Goal: Task Accomplishment & Management: Manage account settings

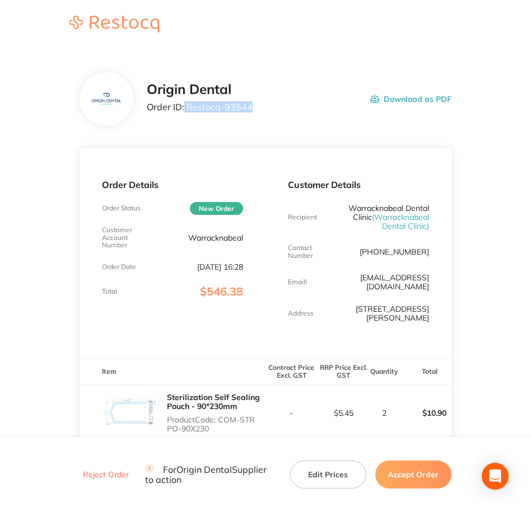
drag, startPoint x: 185, startPoint y: 104, endPoint x: 250, endPoint y: 109, distance: 65.1
click at [250, 109] on p "Order ID: Restocq- 93544" at bounding box center [200, 107] width 106 height 10
drag, startPoint x: 250, startPoint y: 109, endPoint x: 265, endPoint y: 115, distance: 16.3
click at [266, 118] on div "Origin Dental Order ID: Restocq- 93544 Download as PDF" at bounding box center [265, 99] width 372 height 54
click at [263, 115] on div "Origin Dental Order ID: Restocq- 93544 Download as PDF" at bounding box center [299, 99] width 304 height 35
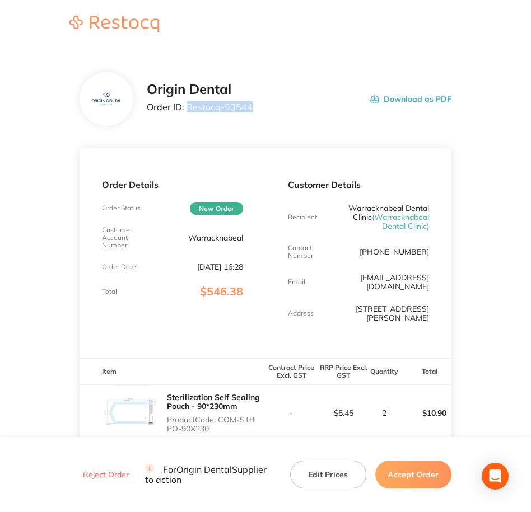
drag, startPoint x: 252, startPoint y: 108, endPoint x: 185, endPoint y: 108, distance: 66.6
click at [185, 108] on div "Origin Dental Order ID: Restocq- 93544 Download as PDF" at bounding box center [299, 99] width 304 height 35
copy p "Restocq- 93544"
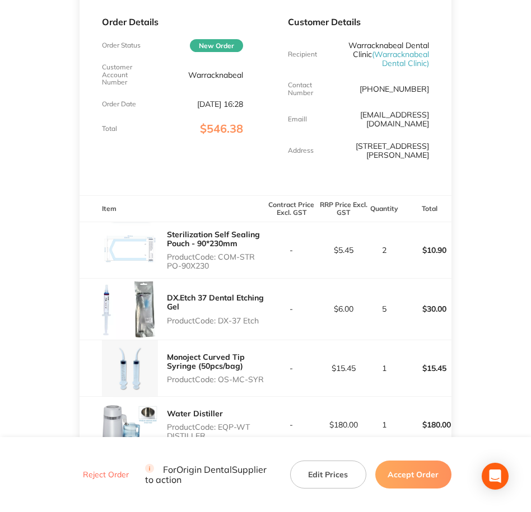
scroll to position [210, 0]
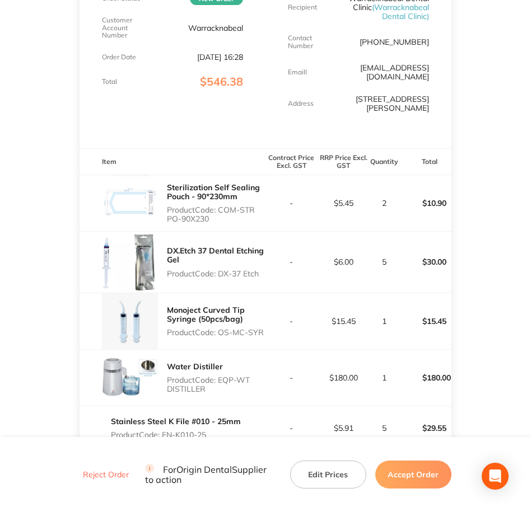
drag, startPoint x: 221, startPoint y: 198, endPoint x: 226, endPoint y: 211, distance: 14.3
click at [226, 211] on p "Product Code: COM-STR PO-90X230" at bounding box center [216, 214] width 99 height 18
copy p "COM-STR PO-90X230"
drag, startPoint x: 220, startPoint y: 262, endPoint x: 266, endPoint y: 262, distance: 45.9
click at [266, 262] on tr "DX.Etch 37 Dental Etching Gel Product Code: DX-37 Etch - $6.00 5 $30.00" at bounding box center [265, 262] width 372 height 62
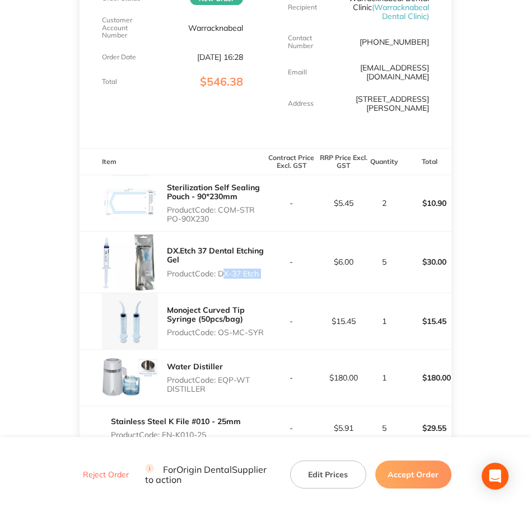
copy p "DX-37 Etch"
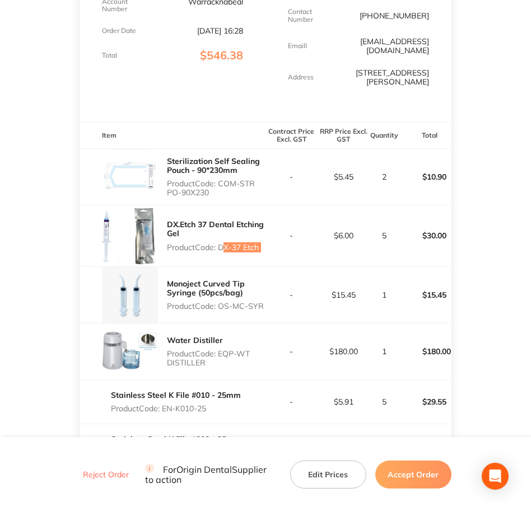
scroll to position [280, 0]
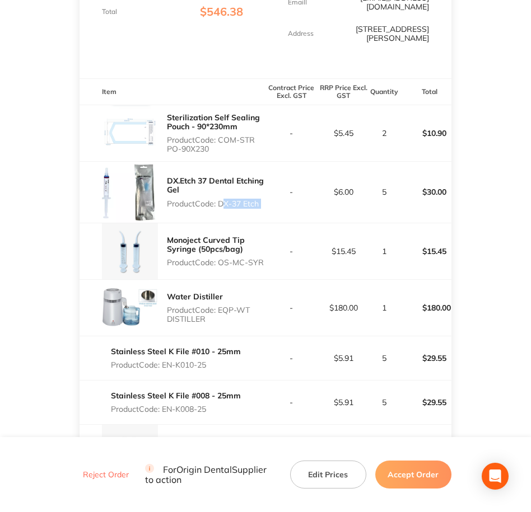
drag, startPoint x: 219, startPoint y: 249, endPoint x: 263, endPoint y: 249, distance: 44.2
click at [263, 258] on p "Product Code: OS-MC-SYR" at bounding box center [216, 262] width 99 height 9
copy p "OS-MC-SYR"
drag, startPoint x: 219, startPoint y: 301, endPoint x: 251, endPoint y: 318, distance: 36.1
click at [251, 318] on div "Water Distiller Product Code: EQP-WT DISTILLER" at bounding box center [216, 308] width 99 height 40
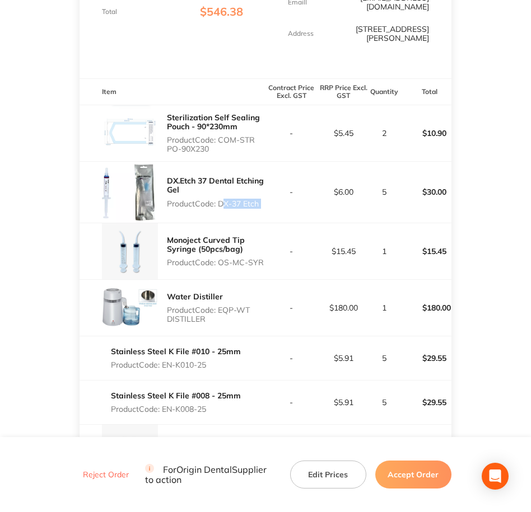
copy p "EQP-WT DISTILLER"
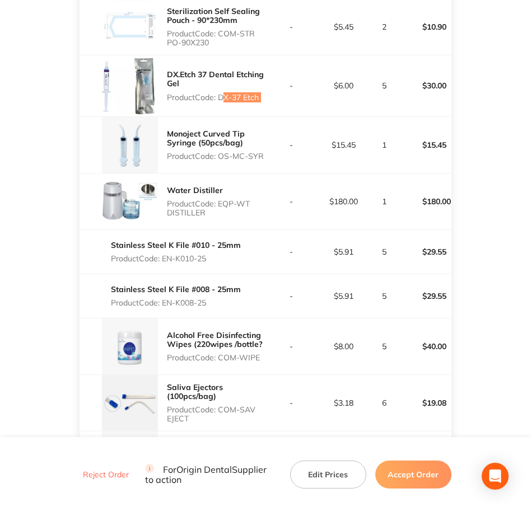
scroll to position [420, 0]
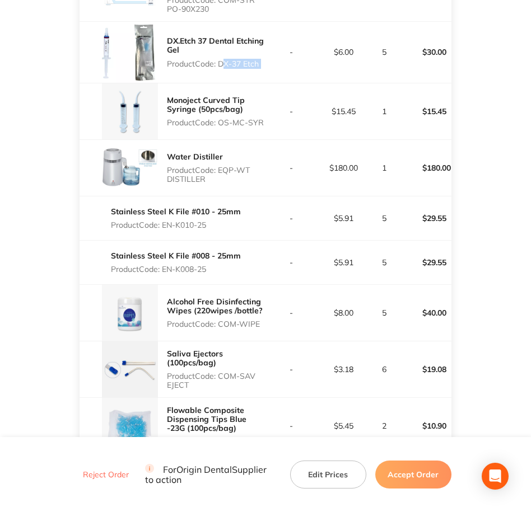
drag, startPoint x: 164, startPoint y: 215, endPoint x: 211, endPoint y: 215, distance: 47.0
click at [211, 221] on p "Product Code: EN-K010-25" at bounding box center [176, 225] width 130 height 9
copy p "EN-K010-25"
drag, startPoint x: 165, startPoint y: 260, endPoint x: 209, endPoint y: 260, distance: 44.8
click at [209, 265] on p "Product Code: EN-K008-25" at bounding box center [176, 269] width 130 height 9
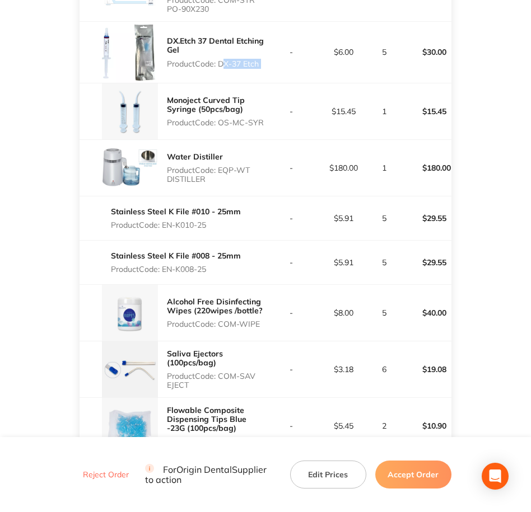
copy p "EN-K008-25"
drag, startPoint x: 220, startPoint y: 316, endPoint x: 262, endPoint y: 316, distance: 42.0
click at [262, 320] on p "Product Code: COM-WIPE" at bounding box center [216, 324] width 99 height 9
copy p "COM-WIPE"
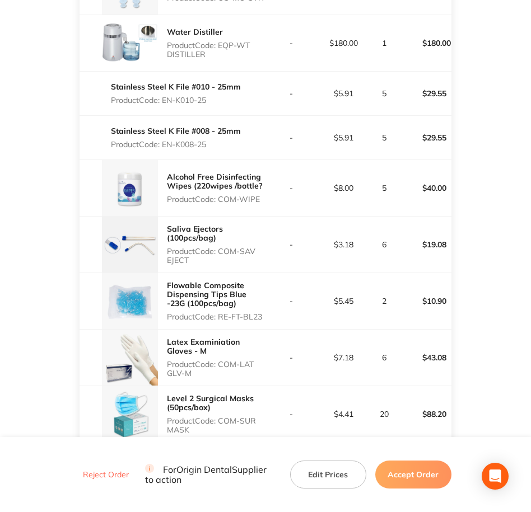
scroll to position [560, 0]
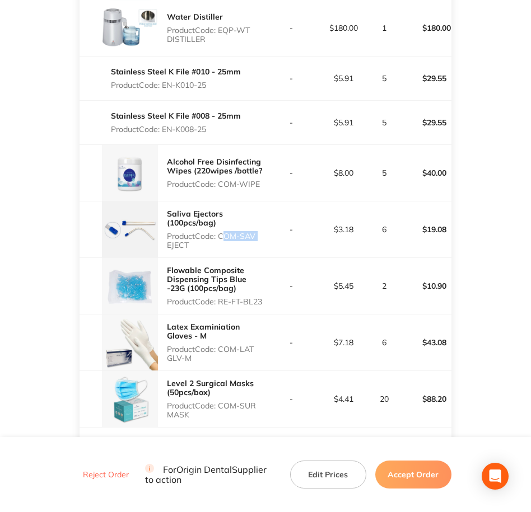
drag, startPoint x: 222, startPoint y: 228, endPoint x: 256, endPoint y: 228, distance: 34.1
click at [256, 232] on p "Product Code: COM-SAV EJECT" at bounding box center [216, 241] width 99 height 18
copy p "COM-SAV"
drag, startPoint x: 220, startPoint y: 293, endPoint x: 265, endPoint y: 297, distance: 45.6
click at [265, 297] on tr "Flowable Composite Dispensing Tips Blue -23G (100pcs/bag) Product Code: RE-FT-B…" at bounding box center [265, 286] width 372 height 57
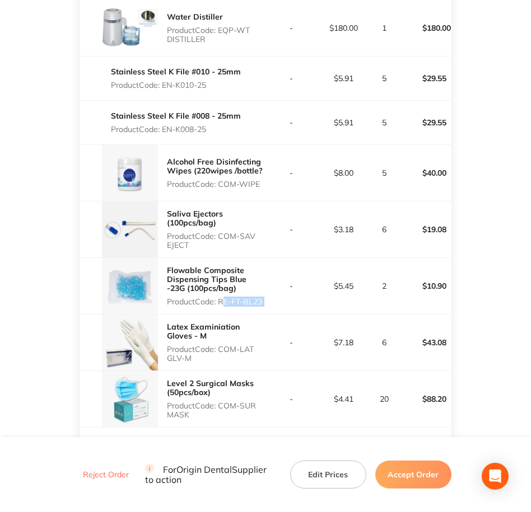
copy p "RE-FT-BL23"
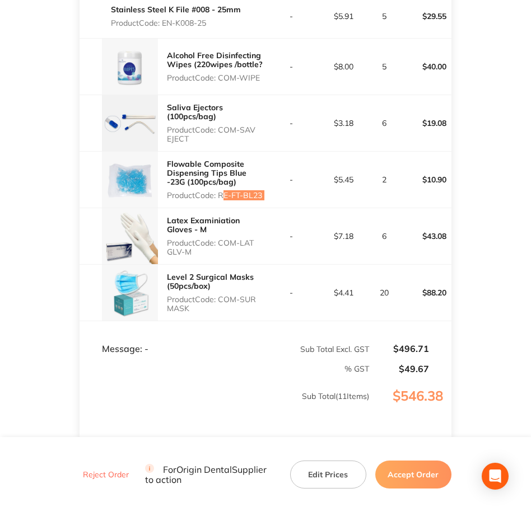
scroll to position [700, 0]
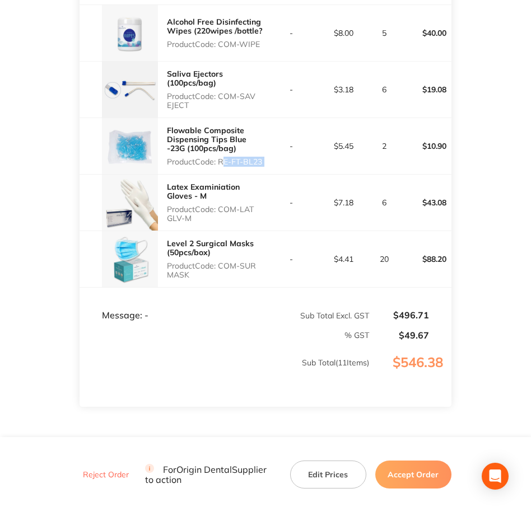
drag, startPoint x: 223, startPoint y: 200, endPoint x: 241, endPoint y: 207, distance: 19.3
click at [241, 207] on p "Product Code: COM-LAT GLV-M" at bounding box center [216, 214] width 99 height 18
drag, startPoint x: 241, startPoint y: 207, endPoint x: 236, endPoint y: 203, distance: 7.2
click at [236, 205] on p "Product Code: COM-LAT GLV-M" at bounding box center [216, 214] width 99 height 18
drag, startPoint x: 236, startPoint y: 203, endPoint x: 228, endPoint y: 200, distance: 8.3
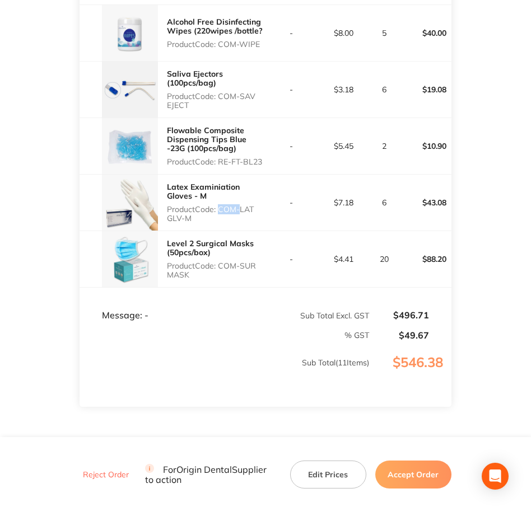
click at [228, 205] on p "Product Code: COM-LAT GLV-M" at bounding box center [216, 214] width 99 height 18
click at [222, 205] on p "Product Code: COM-LAT GLV-M" at bounding box center [216, 214] width 99 height 18
drag, startPoint x: 222, startPoint y: 200, endPoint x: 253, endPoint y: 207, distance: 32.1
click at [253, 207] on p "Product Code: COM-LAT GLV-M" at bounding box center [216, 214] width 99 height 18
drag, startPoint x: 222, startPoint y: 258, endPoint x: 244, endPoint y: 266, distance: 23.7
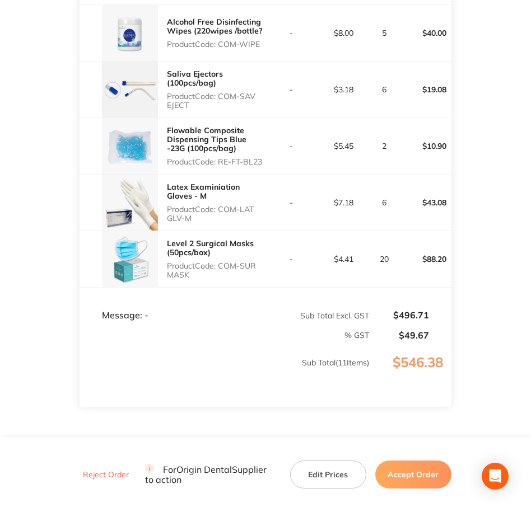
click at [244, 266] on p "Product Code: COM-SUR MASK" at bounding box center [216, 270] width 99 height 18
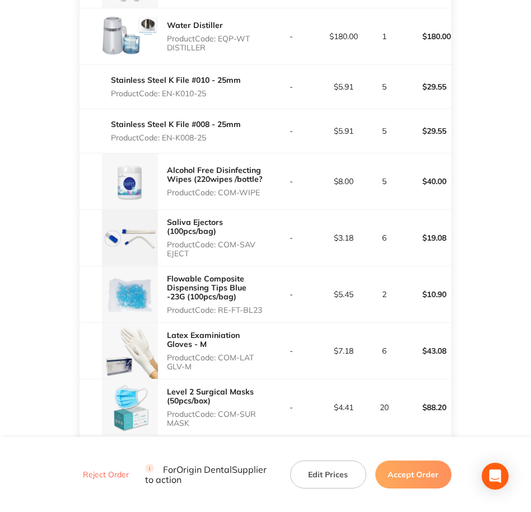
scroll to position [560, 0]
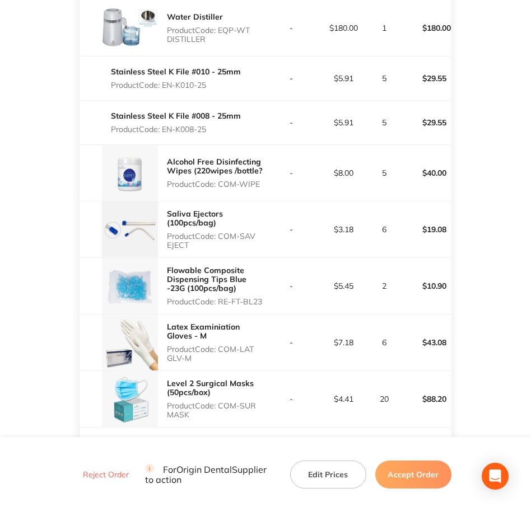
click at [415, 489] on div "Reject Order For Origin Dental Supplier to action Edit Prices Accept Order" at bounding box center [265, 474] width 372 height 39
click at [414, 482] on button "Accept Order" at bounding box center [413, 475] width 76 height 28
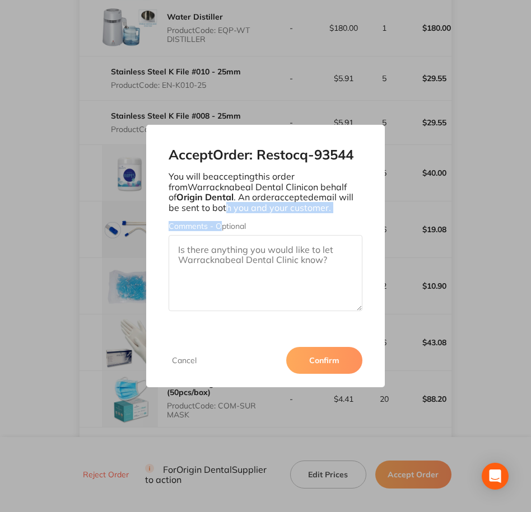
drag, startPoint x: 214, startPoint y: 208, endPoint x: 219, endPoint y: 222, distance: 14.3
click at [219, 222] on div "Accept Order: Restocq- 93544 You will be accepting this order from Warracknabea…" at bounding box center [265, 229] width 239 height 209
drag, startPoint x: 219, startPoint y: 222, endPoint x: 238, endPoint y: 265, distance: 47.6
click at [238, 265] on textarea "Comments - Optional" at bounding box center [265, 273] width 194 height 76
paste textarea "SO-00001027"
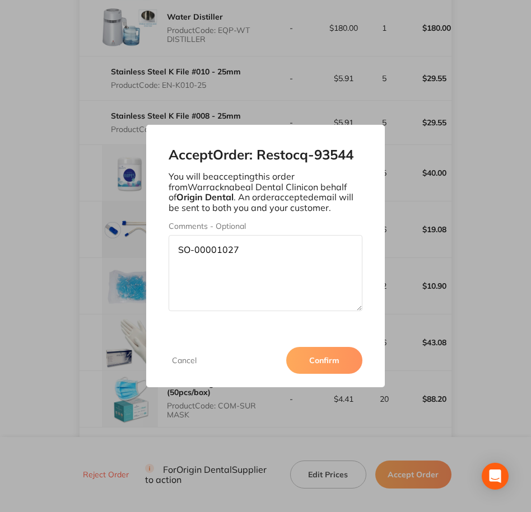
type textarea "SO-00001027"
drag, startPoint x: 316, startPoint y: 367, endPoint x: 324, endPoint y: 356, distance: 14.0
click at [317, 365] on button "Confirm" at bounding box center [324, 360] width 76 height 27
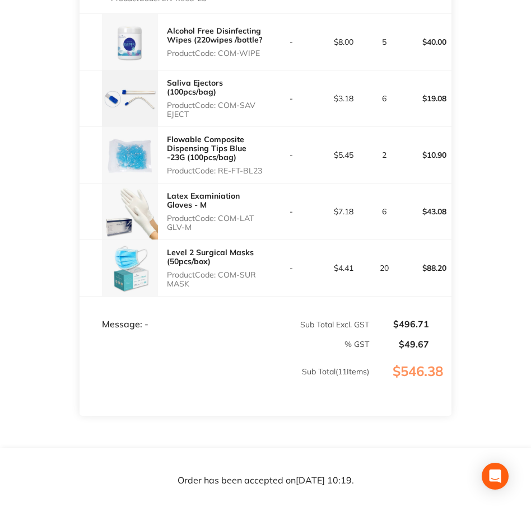
scroll to position [700, 0]
